Goal: Find specific page/section: Find specific page/section

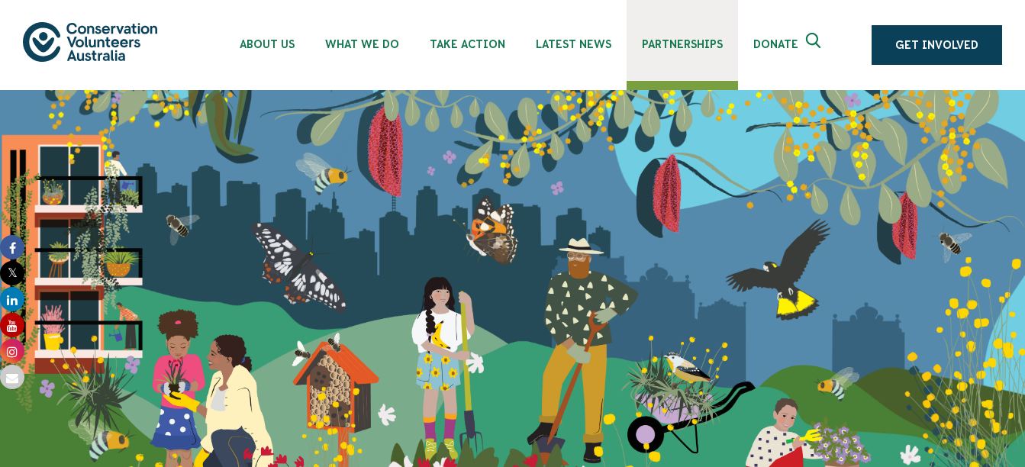
click at [700, 47] on span "Partnerships" at bounding box center [682, 44] width 81 height 12
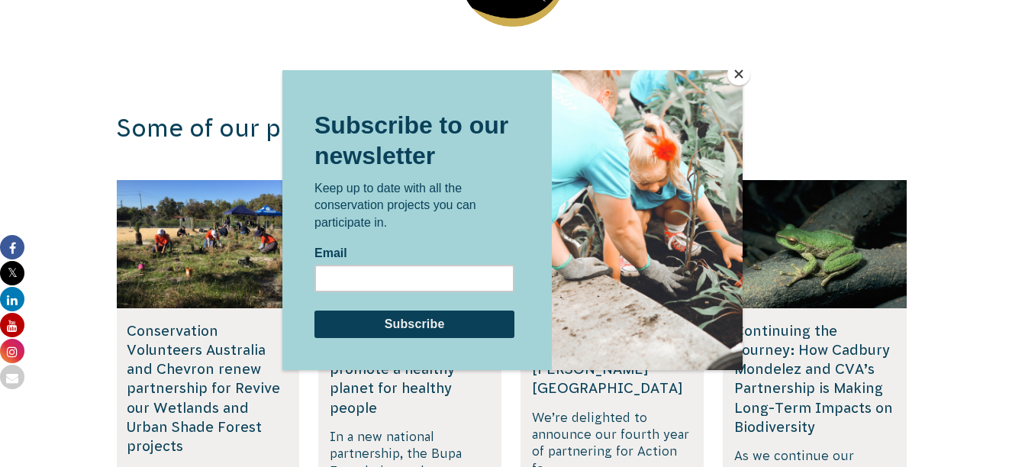
scroll to position [2519, 0]
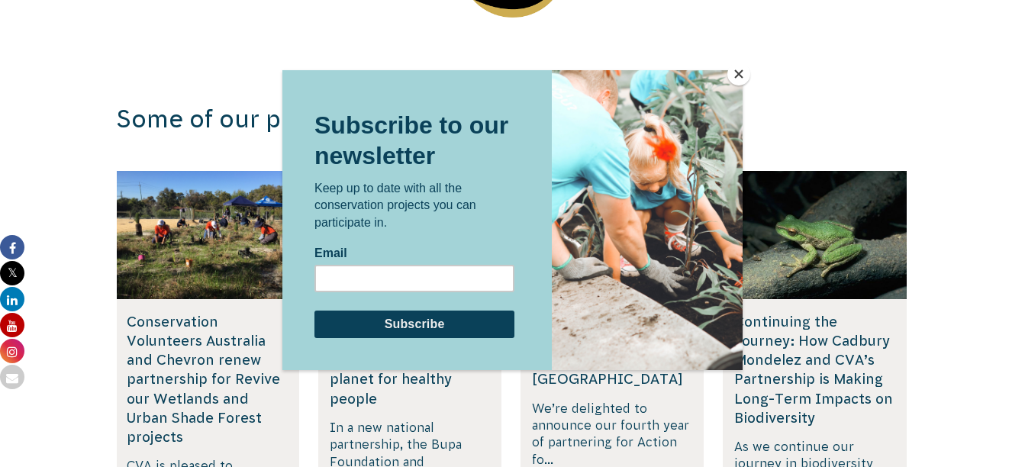
click at [734, 73] on button "Close" at bounding box center [739, 74] width 23 height 23
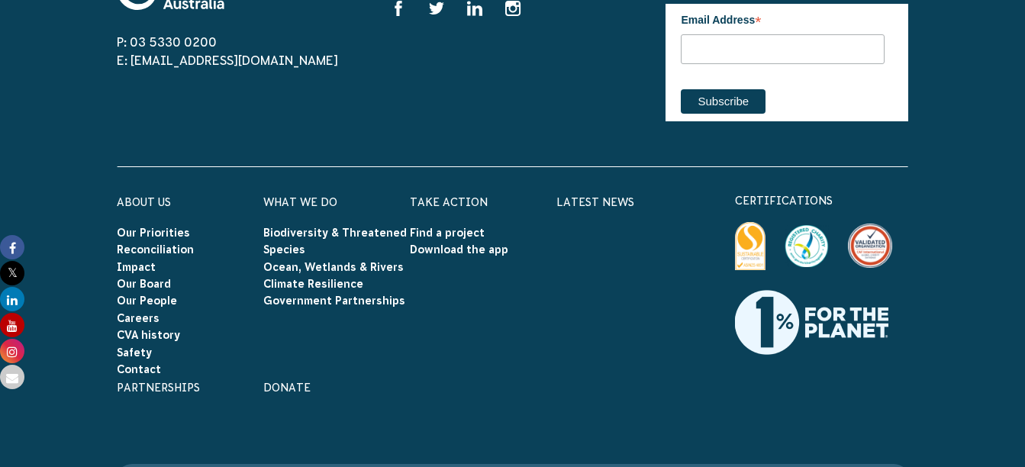
scroll to position [5038, 0]
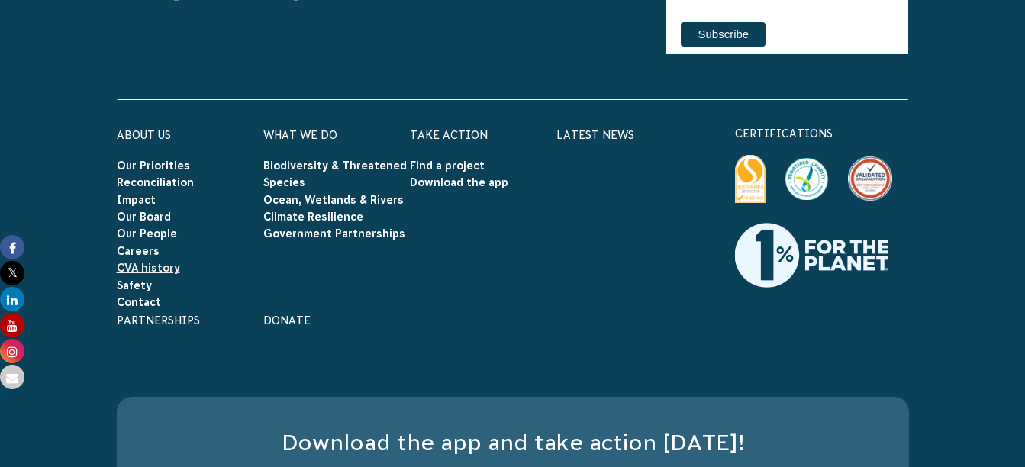
click at [154, 262] on link "CVA history" at bounding box center [148, 268] width 63 height 12
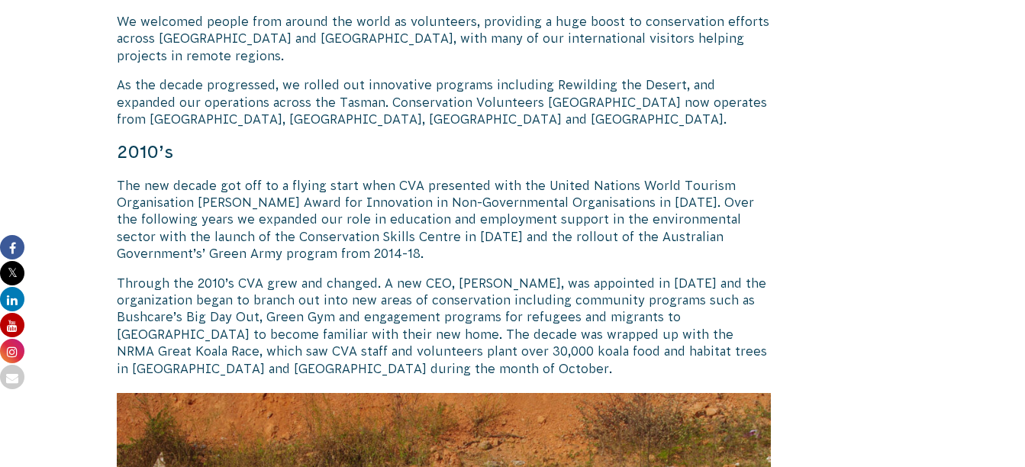
scroll to position [1527, 0]
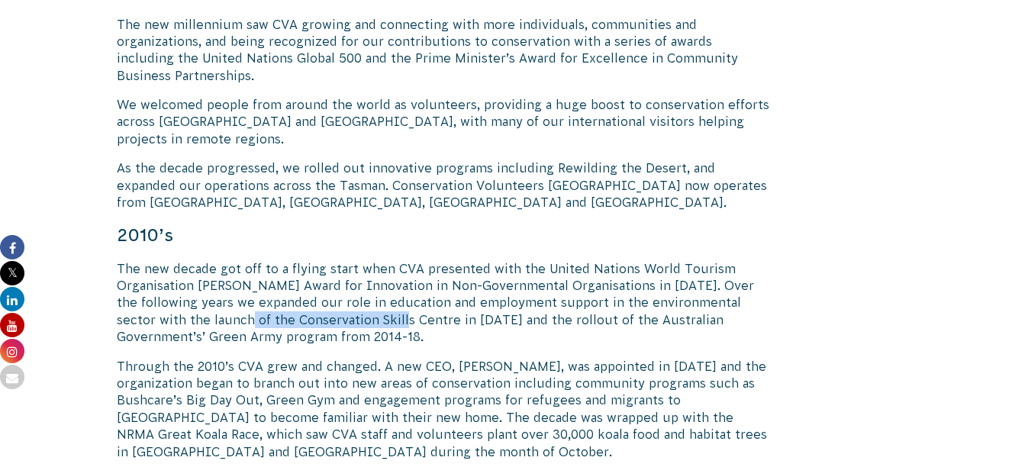
drag, startPoint x: 201, startPoint y: 252, endPoint x: 359, endPoint y: 256, distance: 158.1
click at [359, 260] on p "The new decade got off to a flying start when CVA presented with the United Nat…" at bounding box center [444, 302] width 655 height 85
copy p "Conservation Skills Centre"
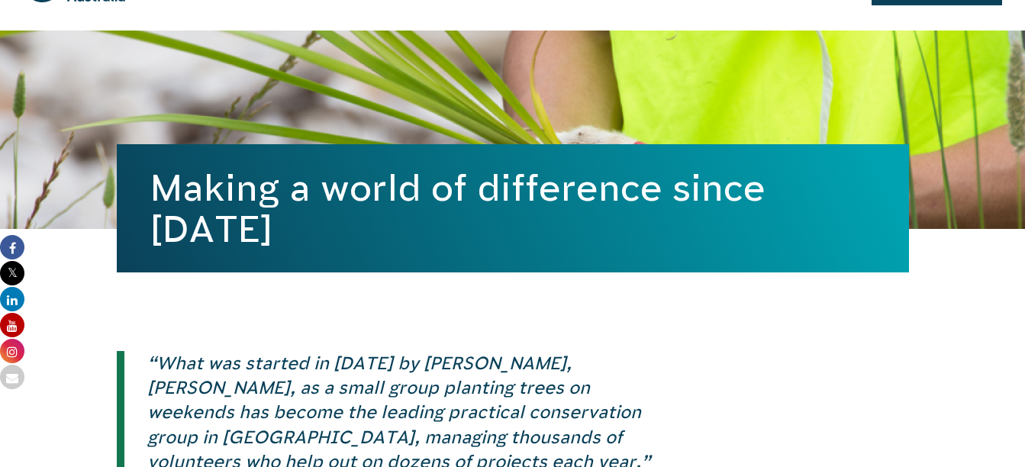
scroll to position [0, 0]
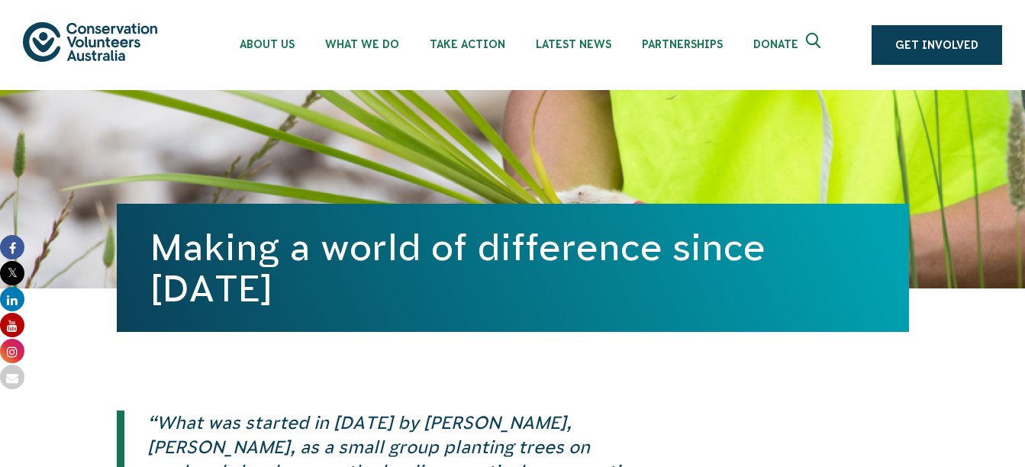
click at [805, 47] on button at bounding box center [815, 45] width 37 height 37
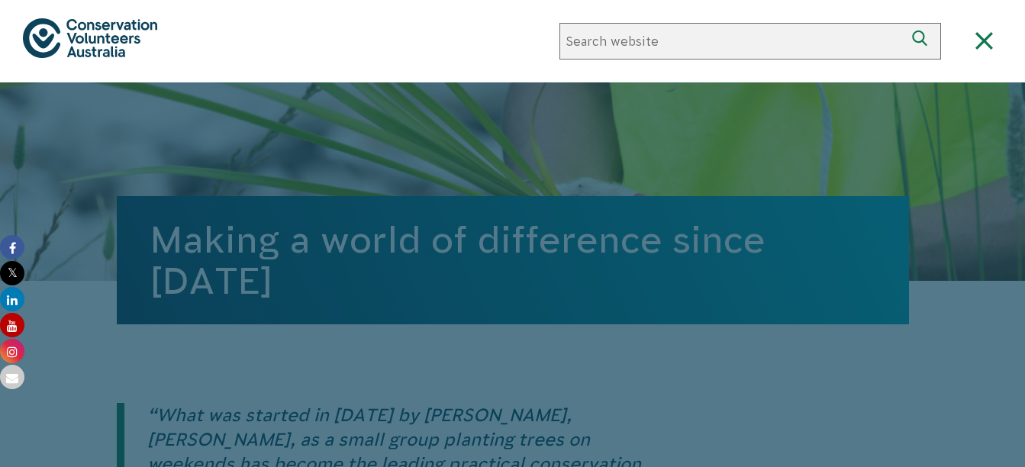
click at [631, 53] on input "Search website" at bounding box center [732, 41] width 345 height 37
paste input "Conservation Skills Centre"
type input "Conservation Skills Centre"
click at [905, 23] on button "Search" at bounding box center [923, 41] width 37 height 37
